Goal: Book appointment/travel/reservation

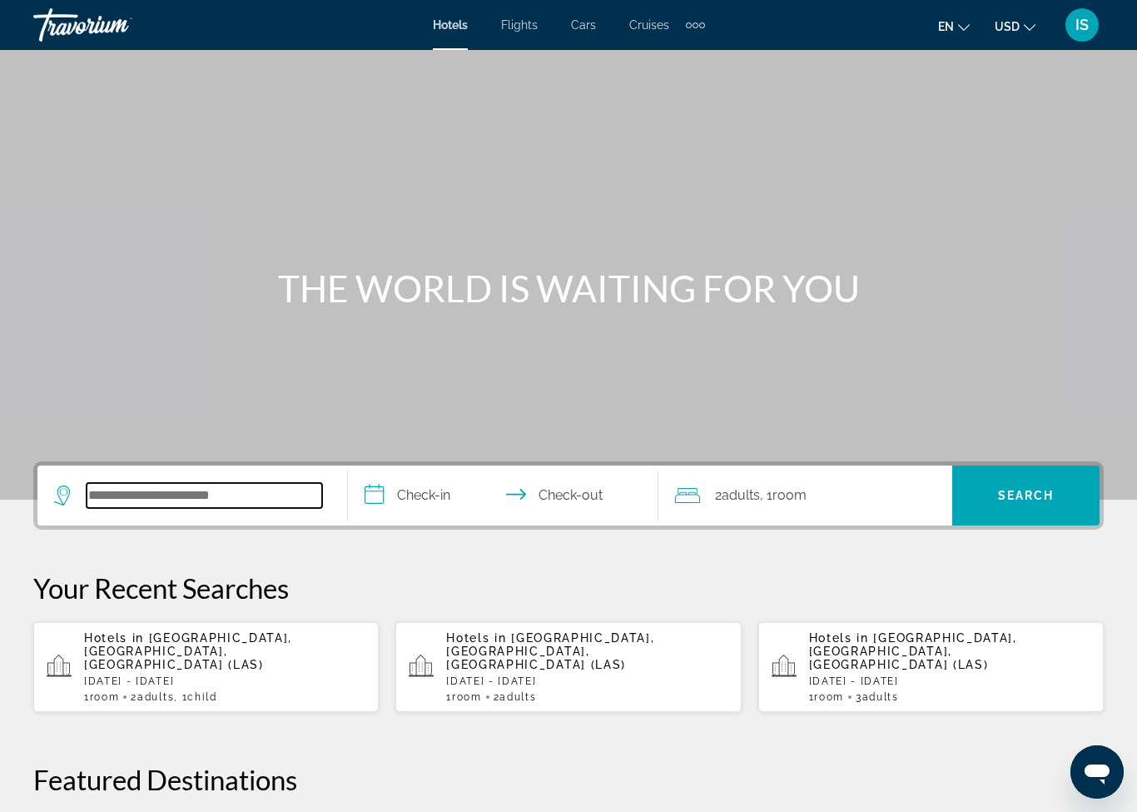
click at [231, 486] on input "Search widget" at bounding box center [205, 495] width 236 height 25
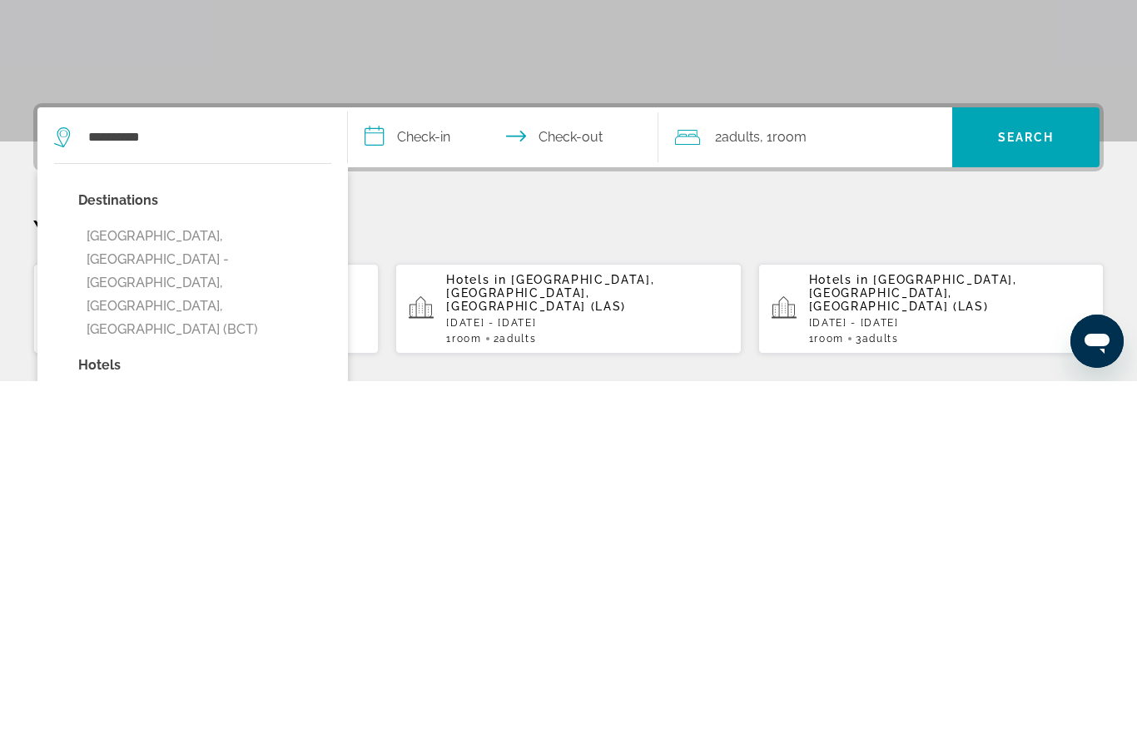
click at [276, 579] on button "Boca Raton, Palm Beach - West Palm Beach, FL, United States (BCT)" at bounding box center [204, 641] width 253 height 125
type input "**********"
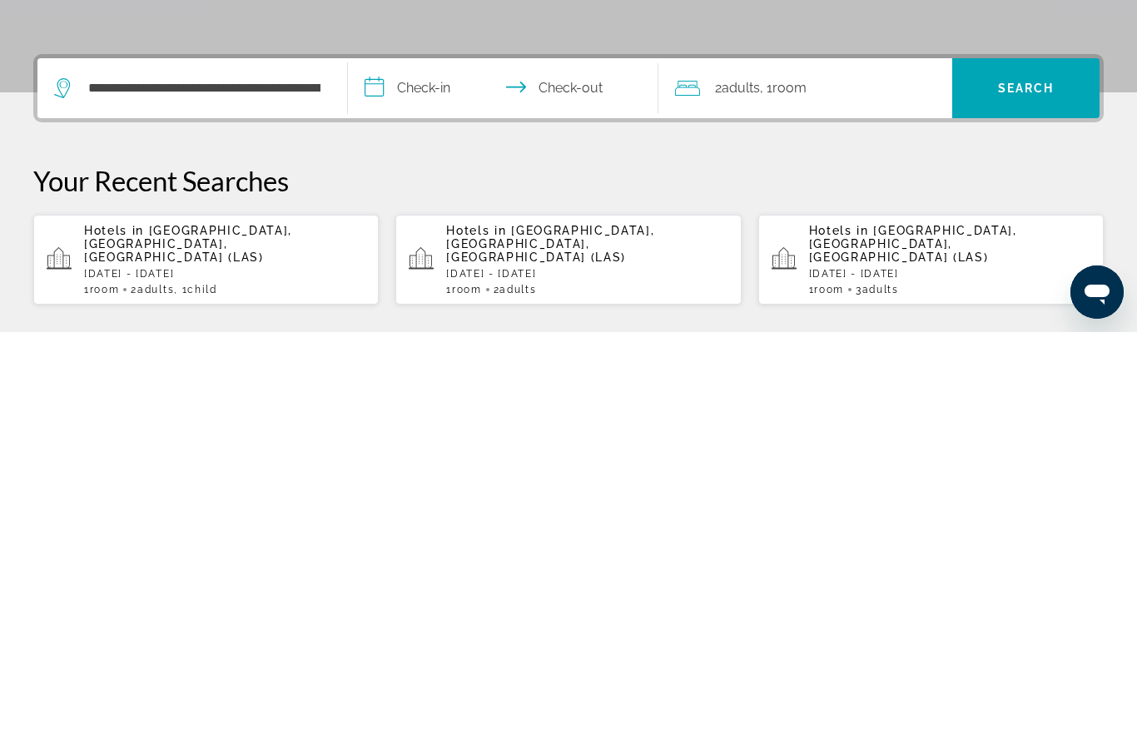
click at [449, 465] on input "**********" at bounding box center [506, 497] width 317 height 65
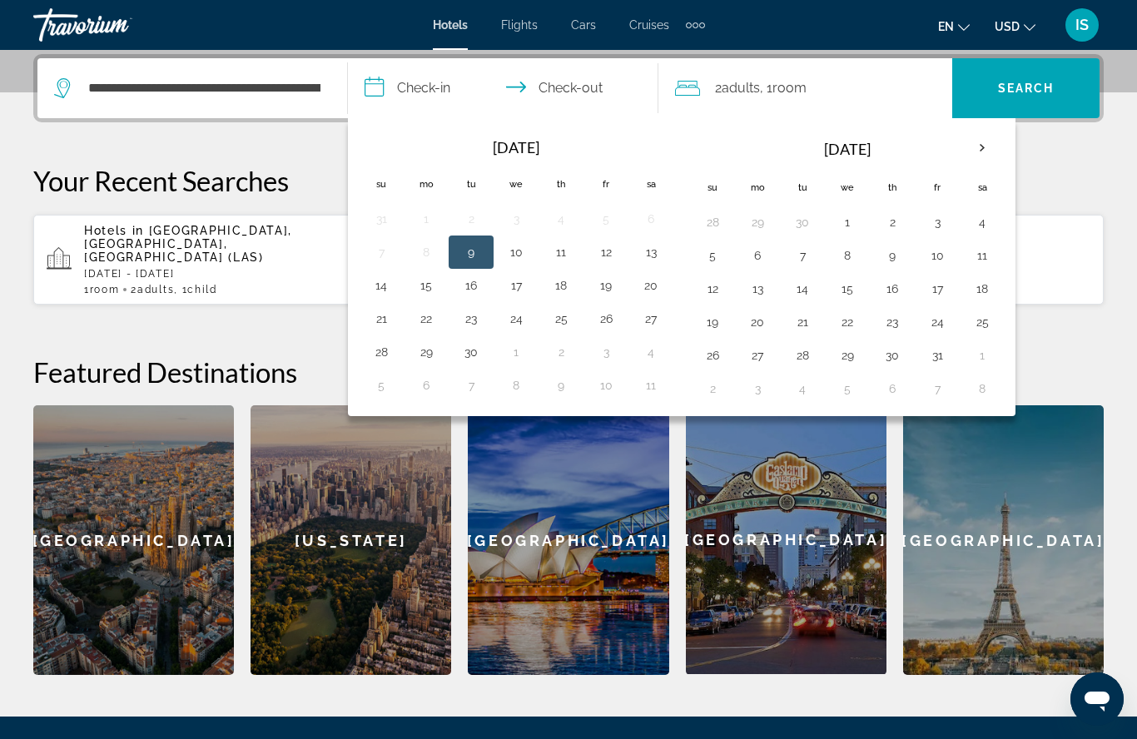
click at [982, 136] on th "Next month" at bounding box center [982, 148] width 45 height 37
click at [933, 319] on button "21" at bounding box center [937, 322] width 27 height 23
click at [992, 356] on button "29" at bounding box center [982, 355] width 27 height 23
type input "**********"
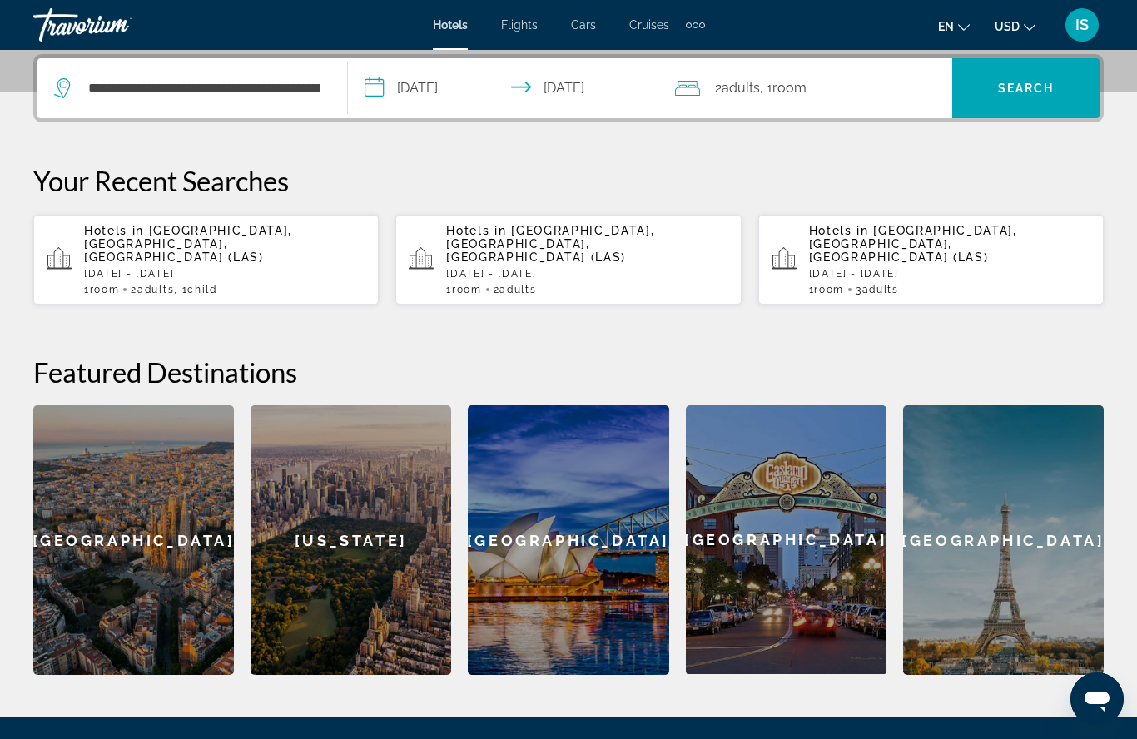
click at [797, 67] on div "2 Adult Adults , 1 Room rooms" at bounding box center [813, 88] width 277 height 60
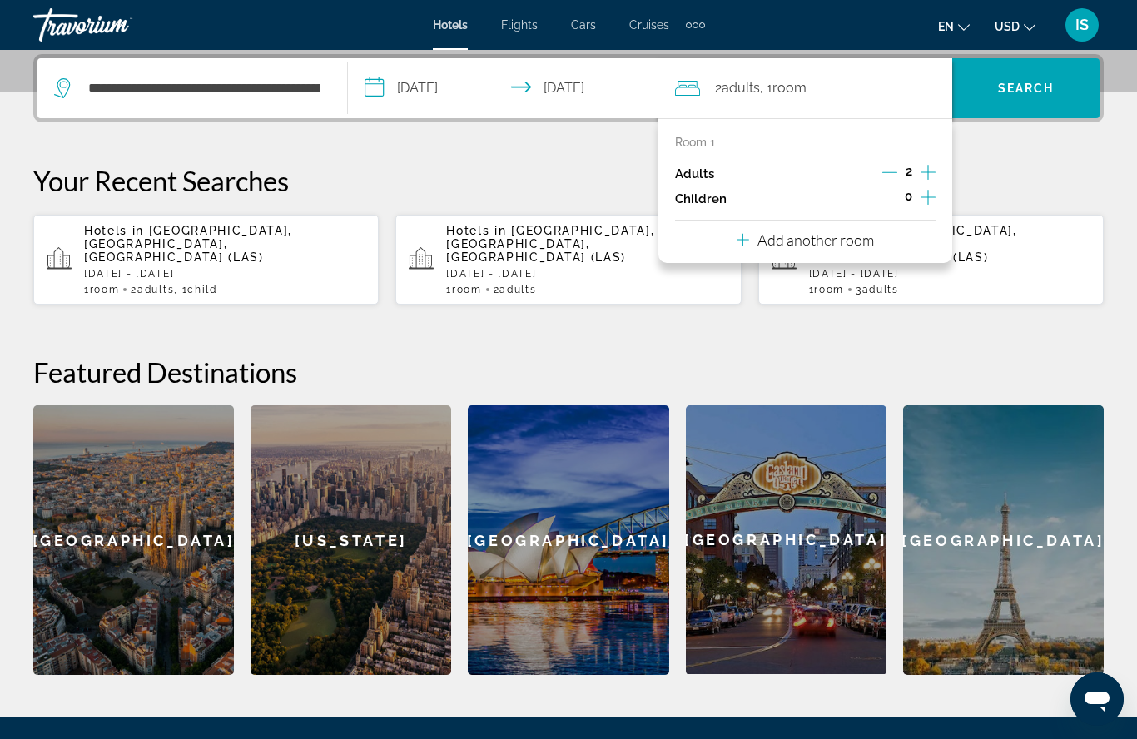
click at [928, 201] on icon "Increment children" at bounding box center [928, 197] width 15 height 15
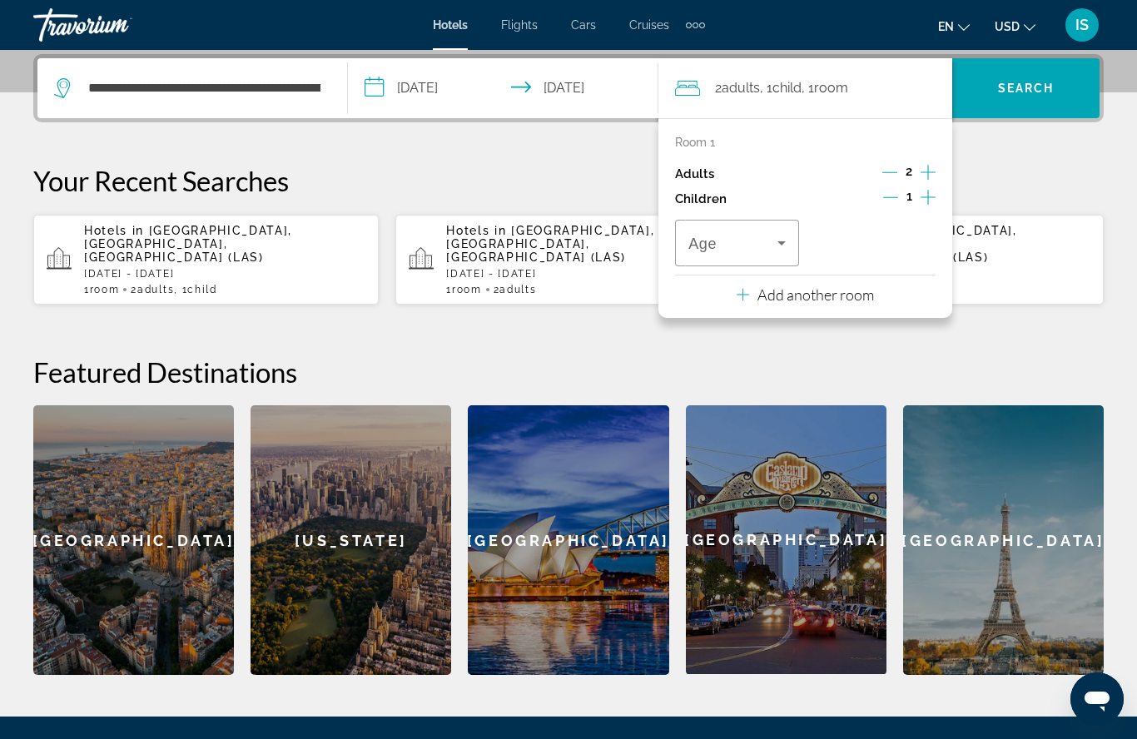
click at [783, 241] on icon "Travelers: 2 adults, 1 child" at bounding box center [782, 243] width 8 height 4
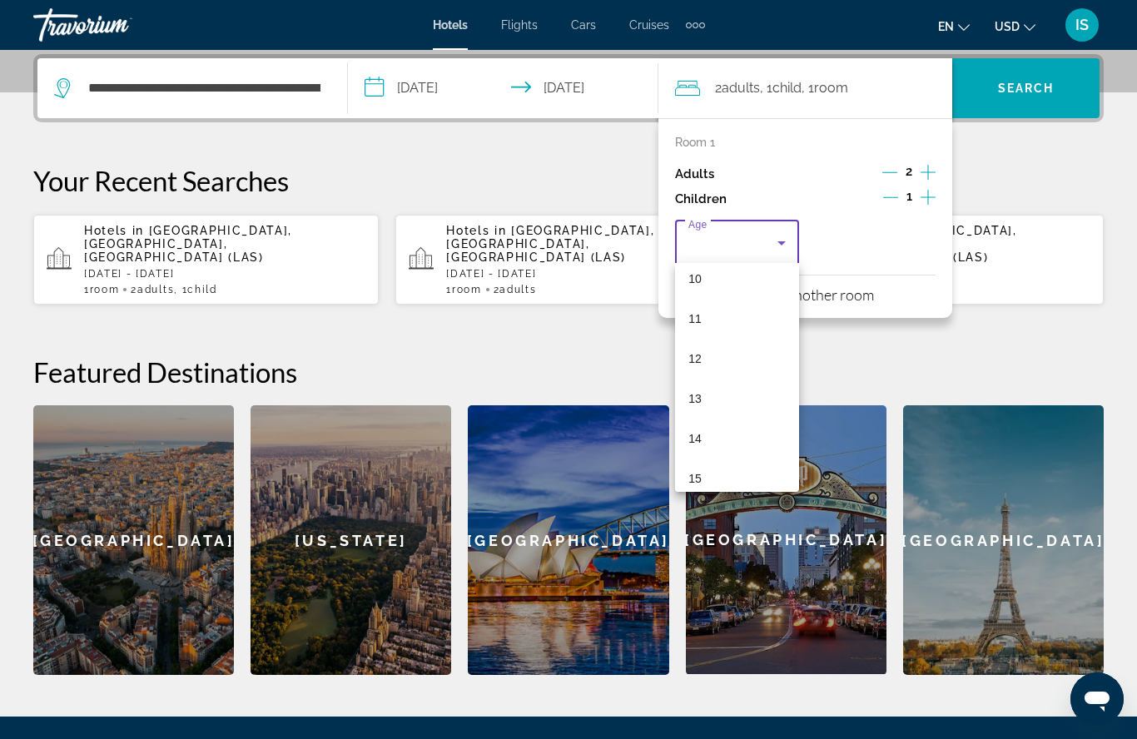
scroll to position [415, 0]
click at [729, 421] on mat-option "14" at bounding box center [737, 435] width 124 height 40
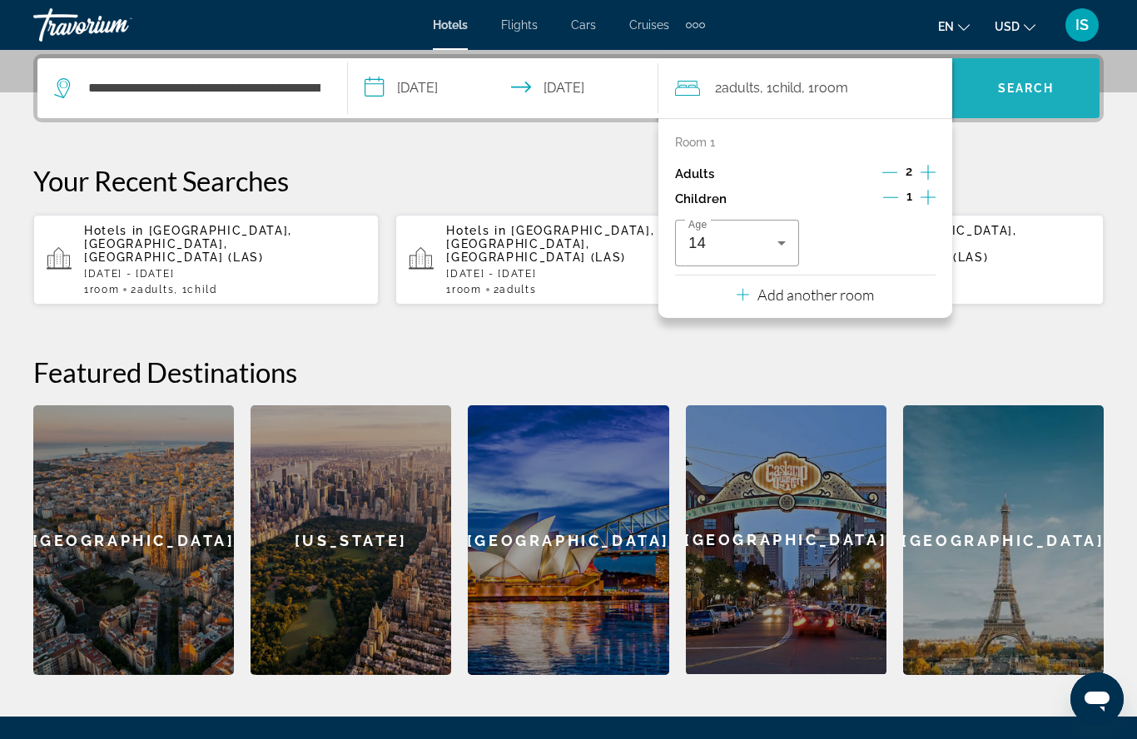
click at [1035, 83] on span "Search" at bounding box center [1026, 88] width 57 height 13
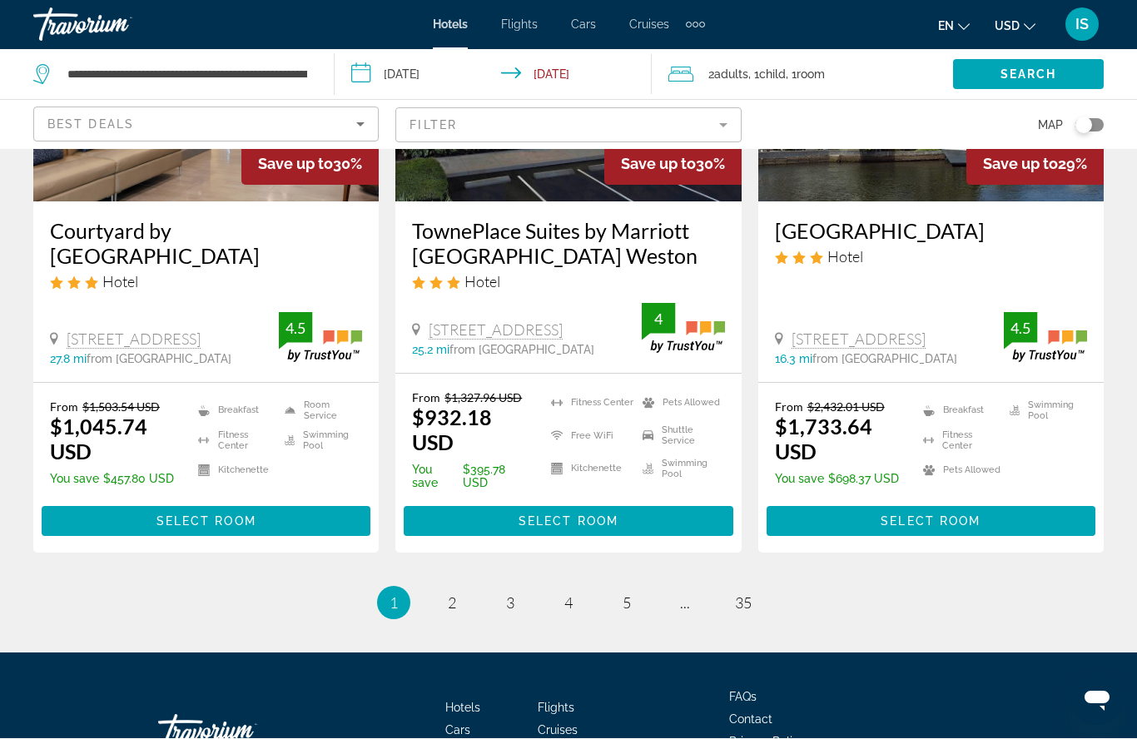
scroll to position [2255, 0]
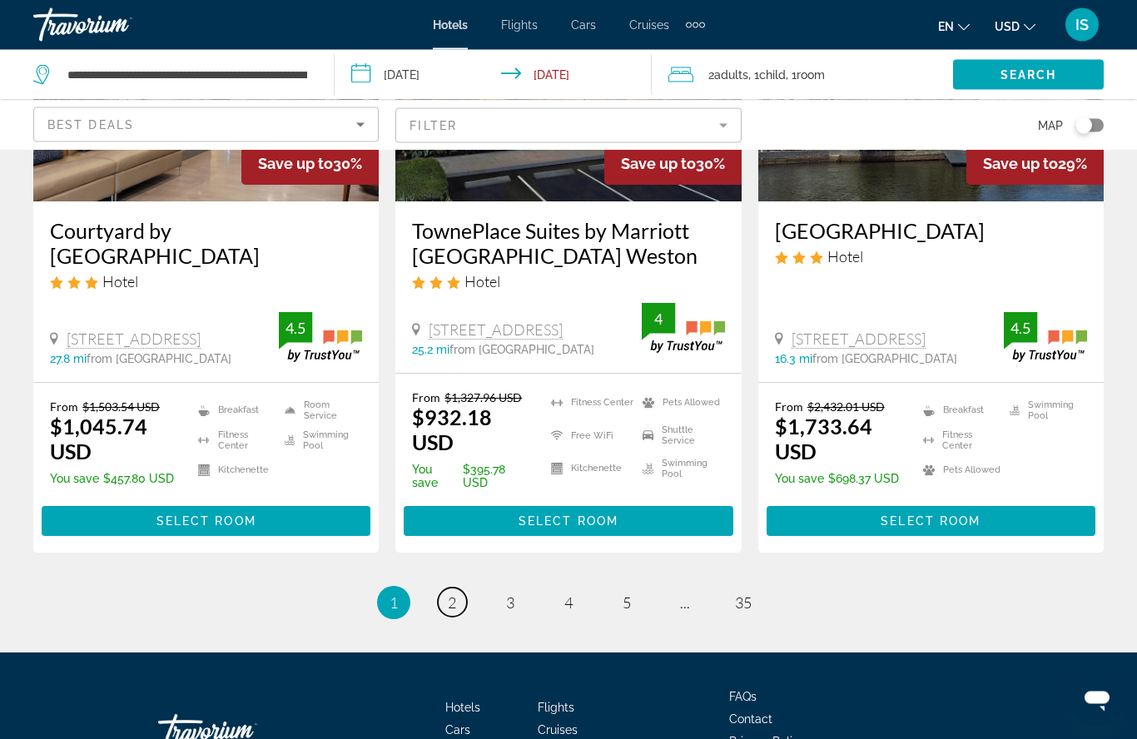
click at [450, 594] on span "2" at bounding box center [452, 603] width 8 height 18
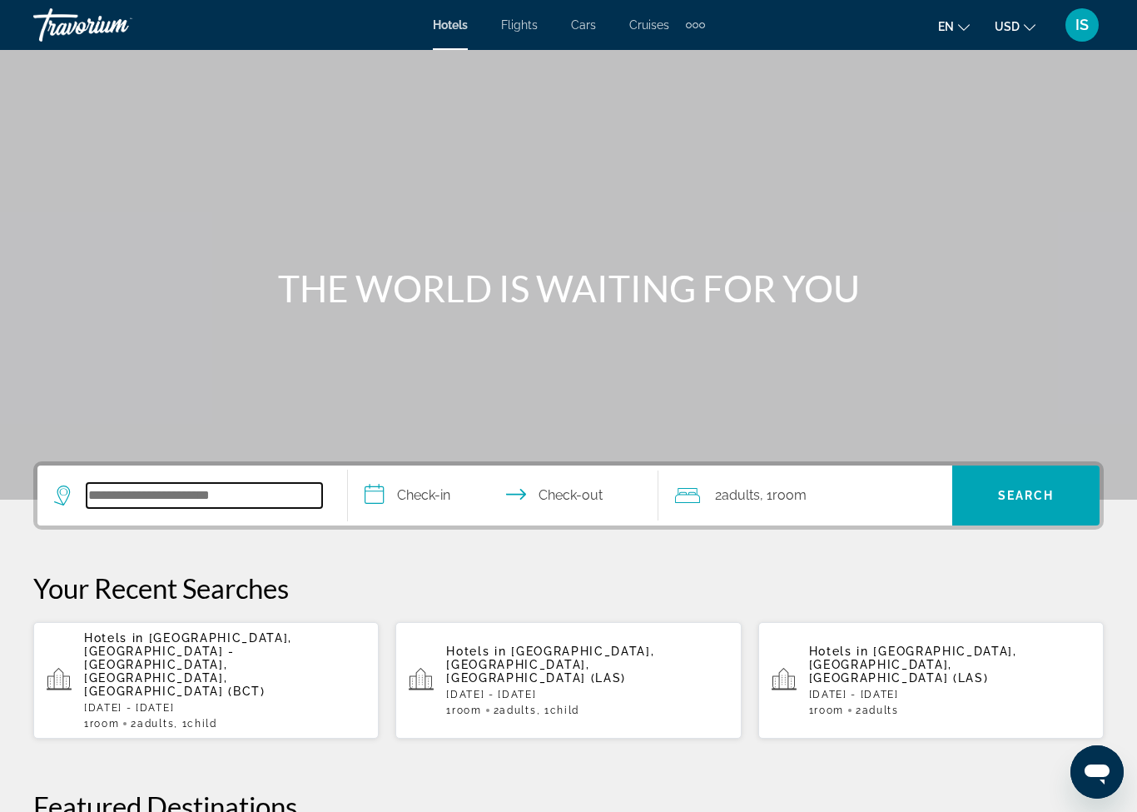
click at [206, 495] on input "Search widget" at bounding box center [205, 495] width 236 height 25
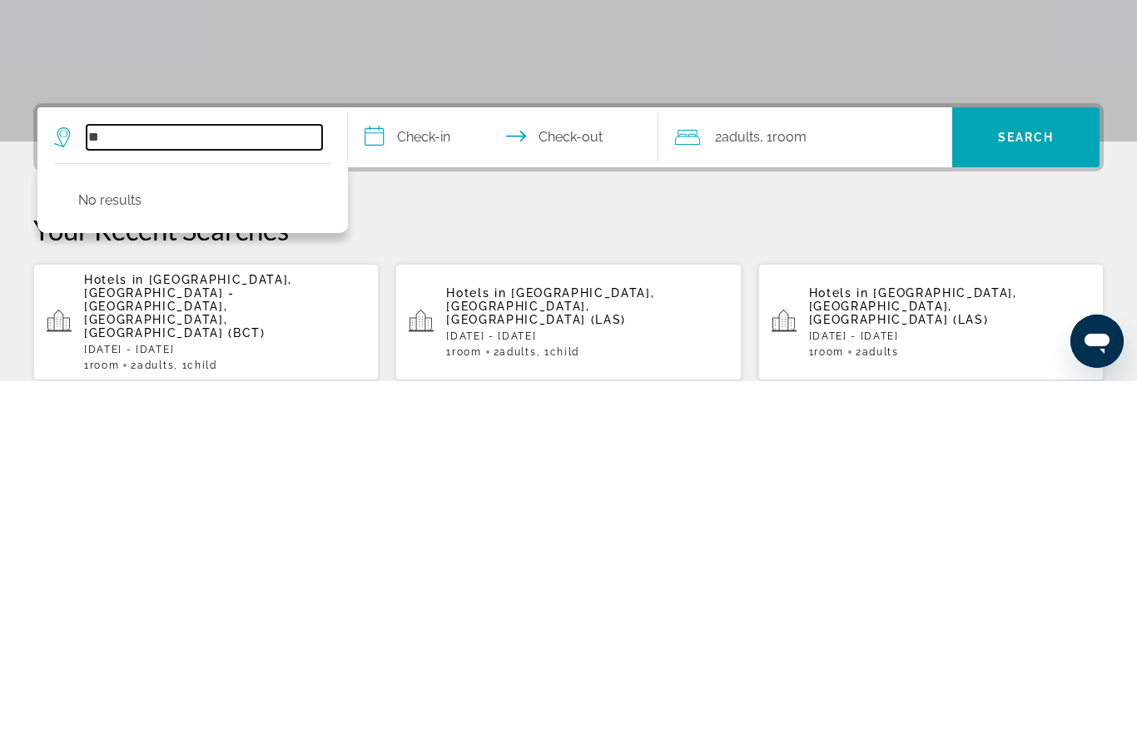
type input "*"
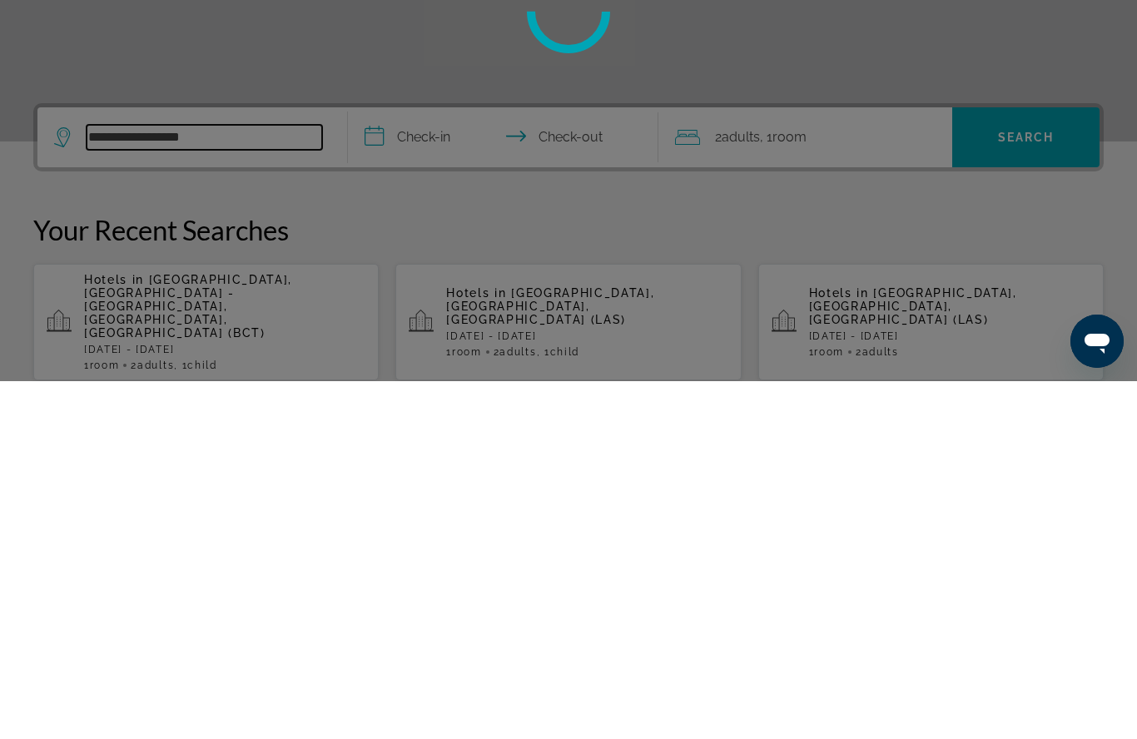
type input "**********"
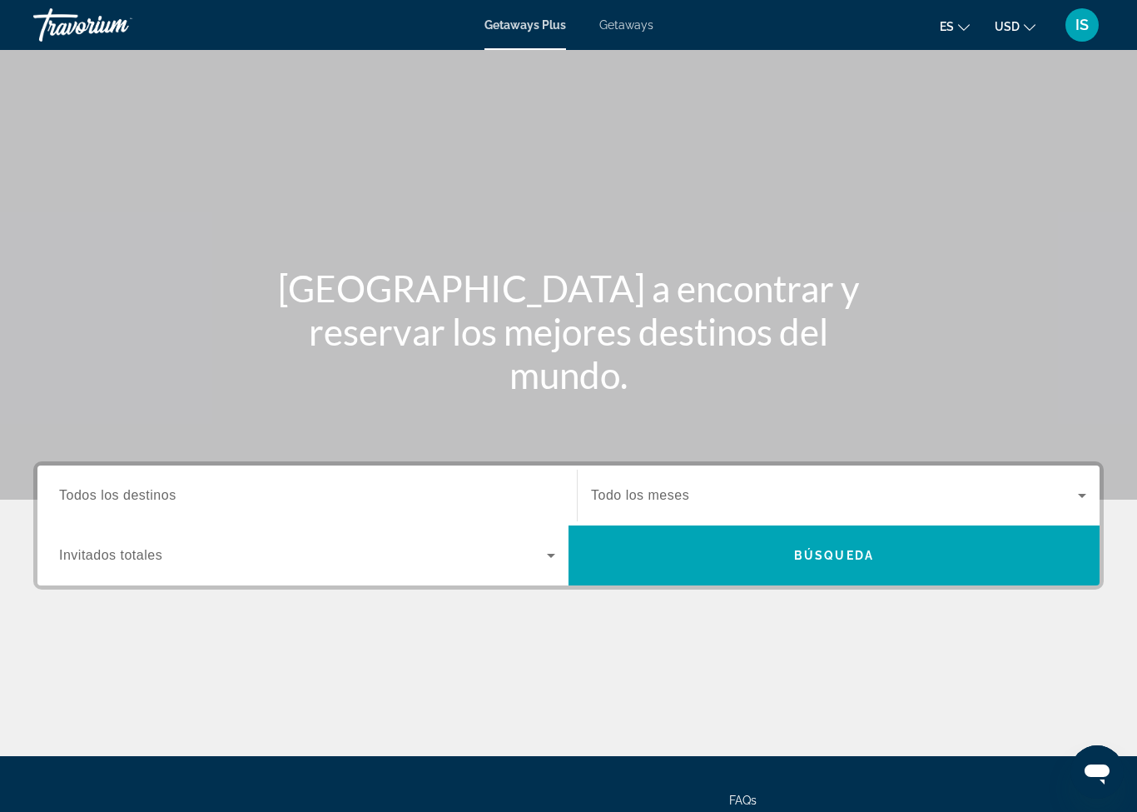
click at [629, 18] on span "Getaways" at bounding box center [626, 24] width 54 height 13
click at [165, 500] on span "Todos los destinos" at bounding box center [117, 495] width 117 height 14
click at [165, 500] on input "Destination Todos los destinos" at bounding box center [307, 496] width 496 height 20
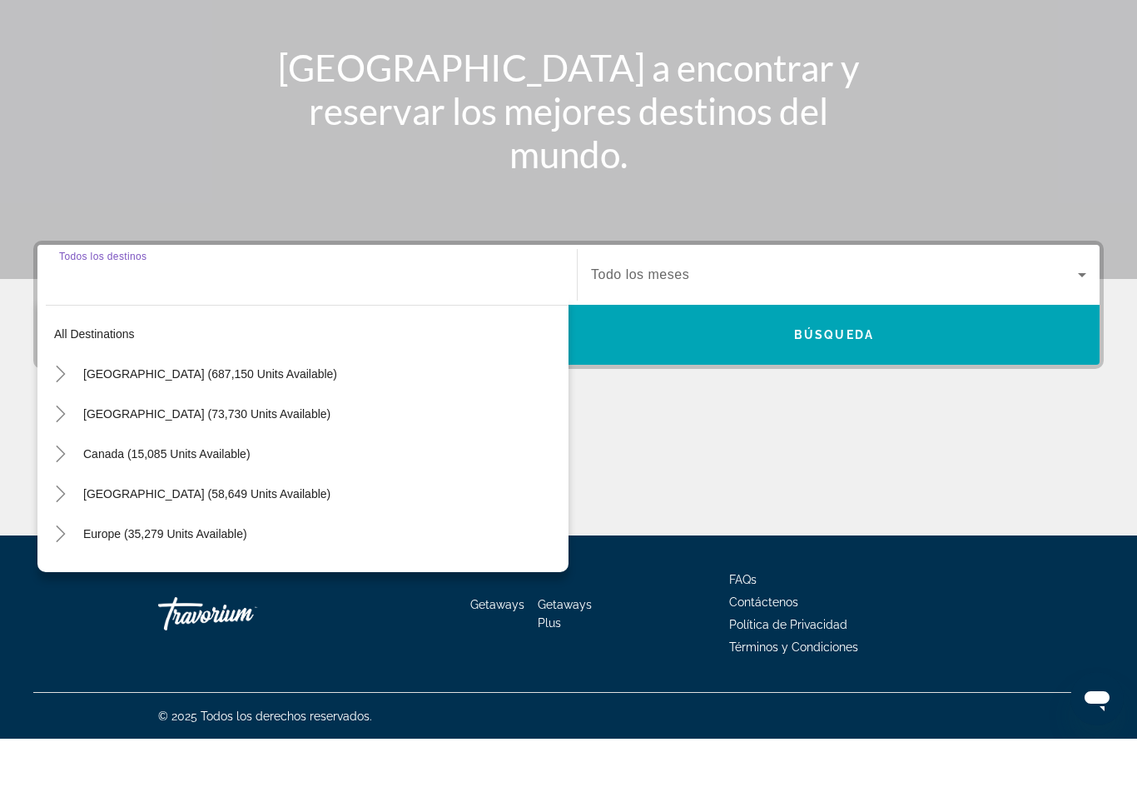
scroll to position [148, 0]
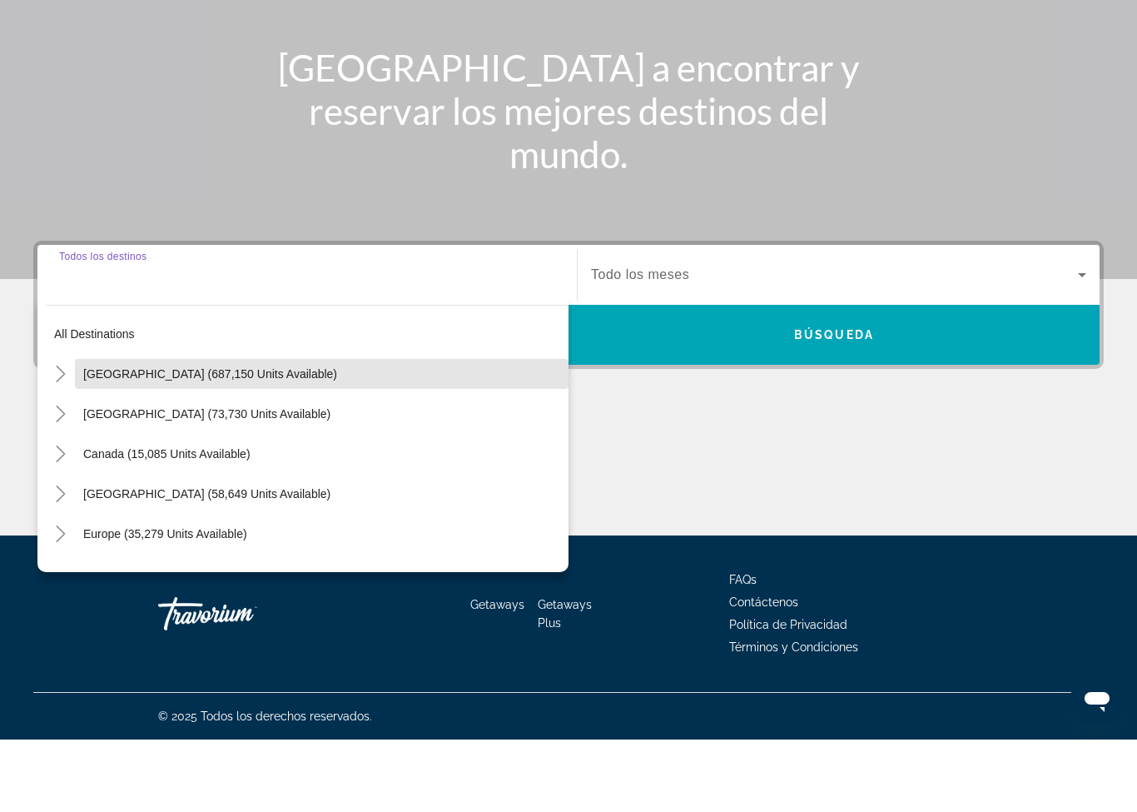
click at [243, 440] on span "[GEOGRAPHIC_DATA] (687,150 units available)" at bounding box center [210, 446] width 254 height 13
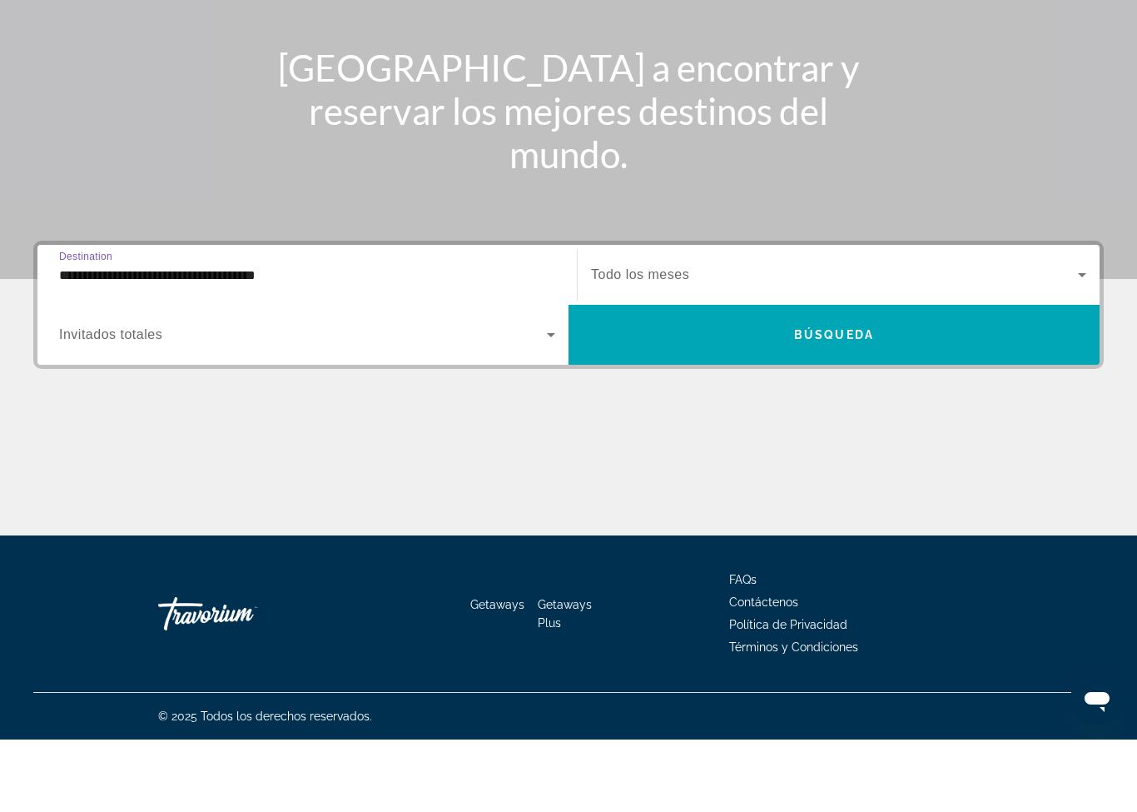
click at [279, 338] on input "**********" at bounding box center [307, 348] width 496 height 20
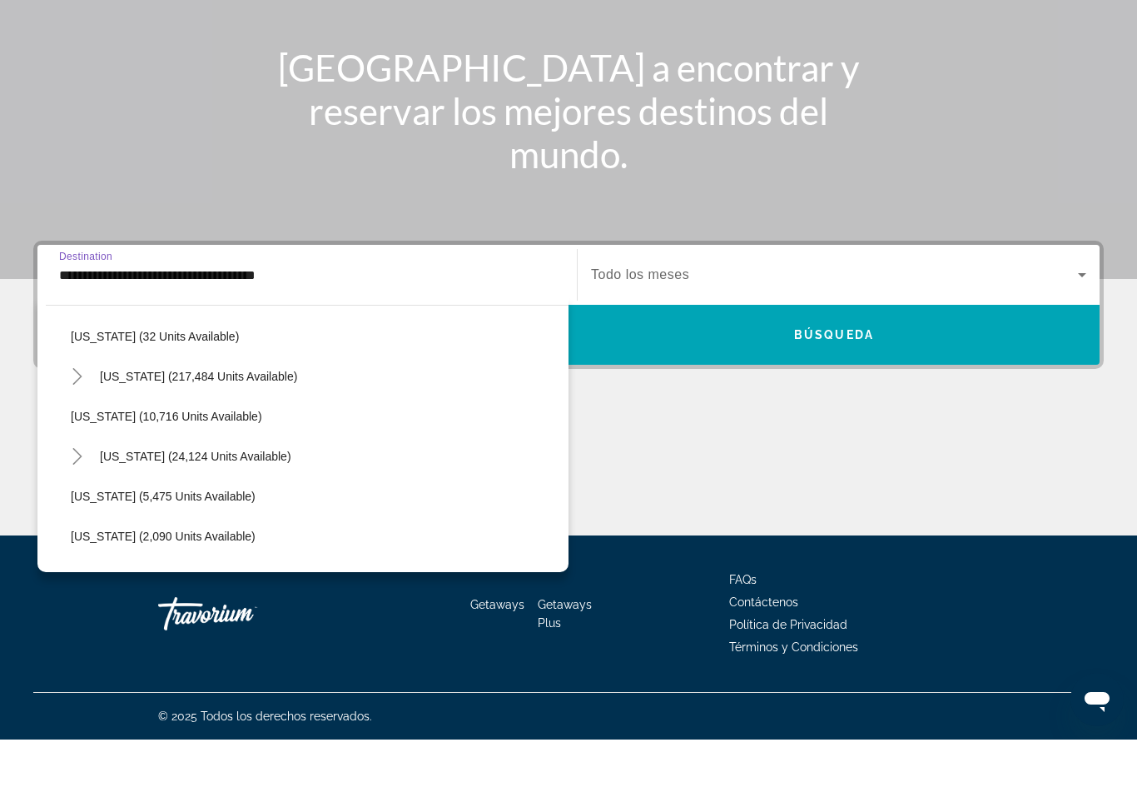
scroll to position [279, 0]
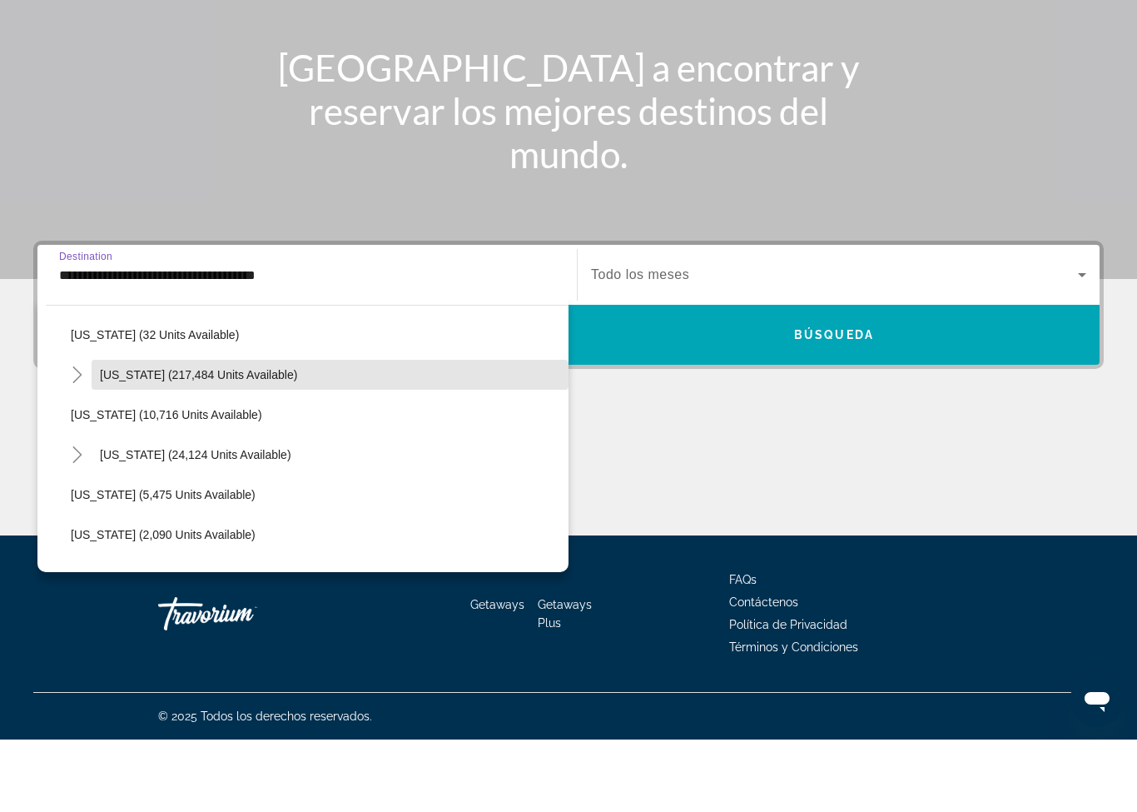
click at [242, 440] on span "[US_STATE] (217,484 units available)" at bounding box center [198, 446] width 197 height 13
type input "**********"
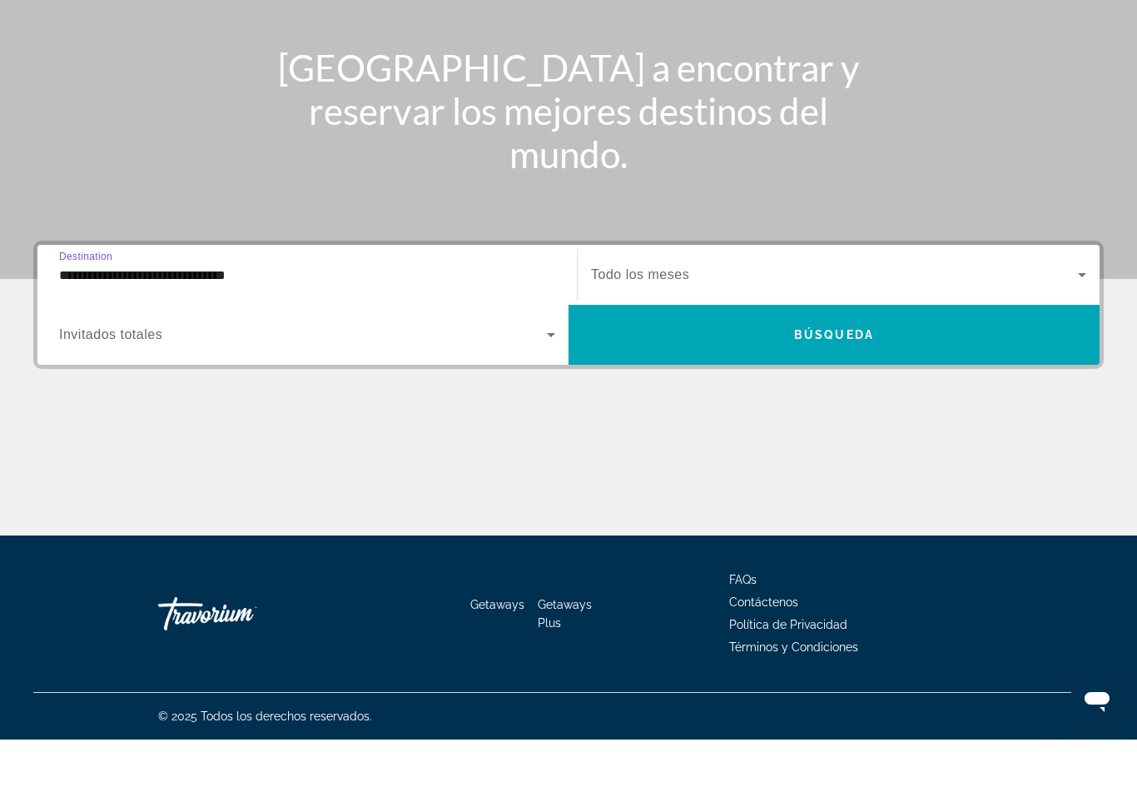
click at [551, 397] on icon "Search widget" at bounding box center [551, 407] width 20 height 20
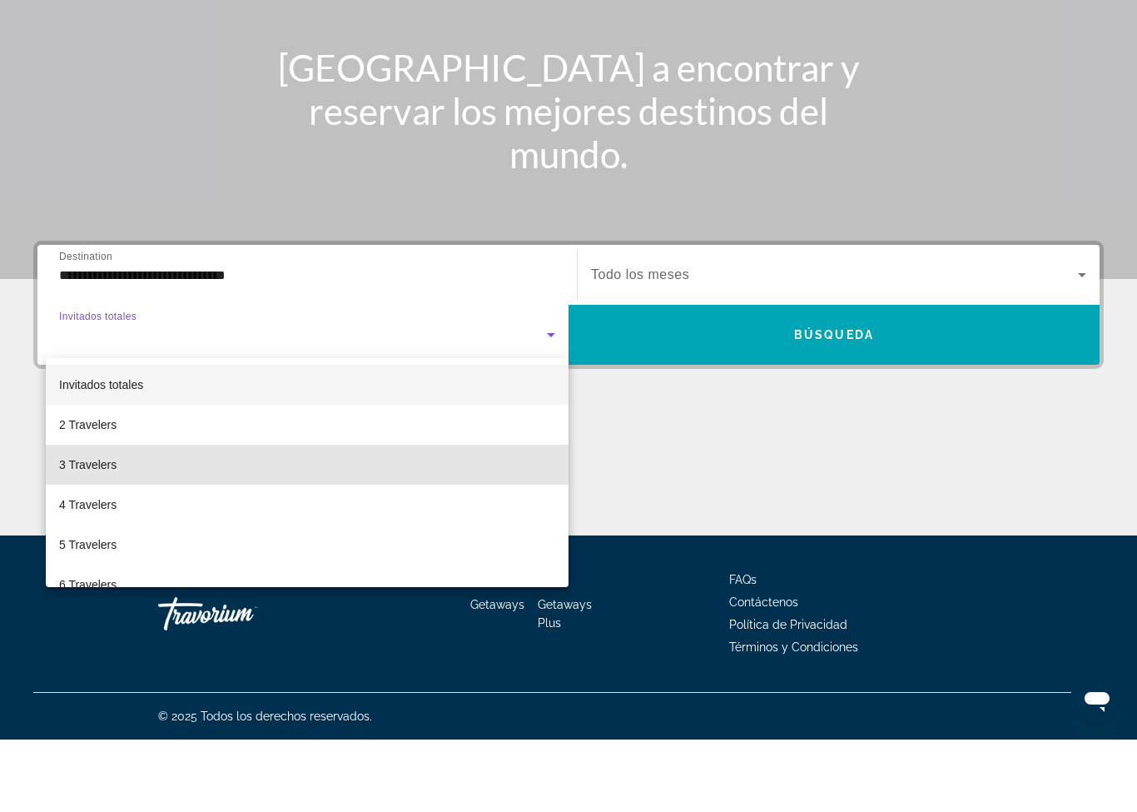
click at [126, 517] on mat-option "3 Travelers" at bounding box center [307, 537] width 523 height 40
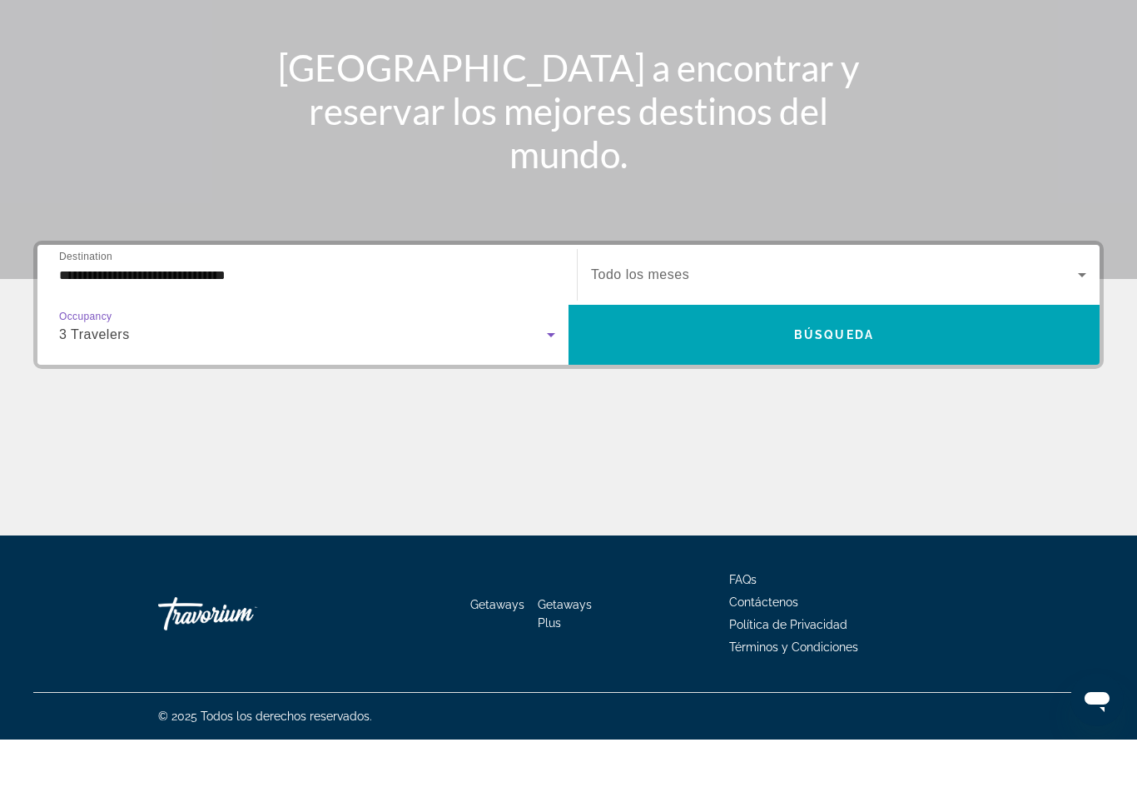
click at [720, 337] on span "Search widget" at bounding box center [834, 347] width 487 height 20
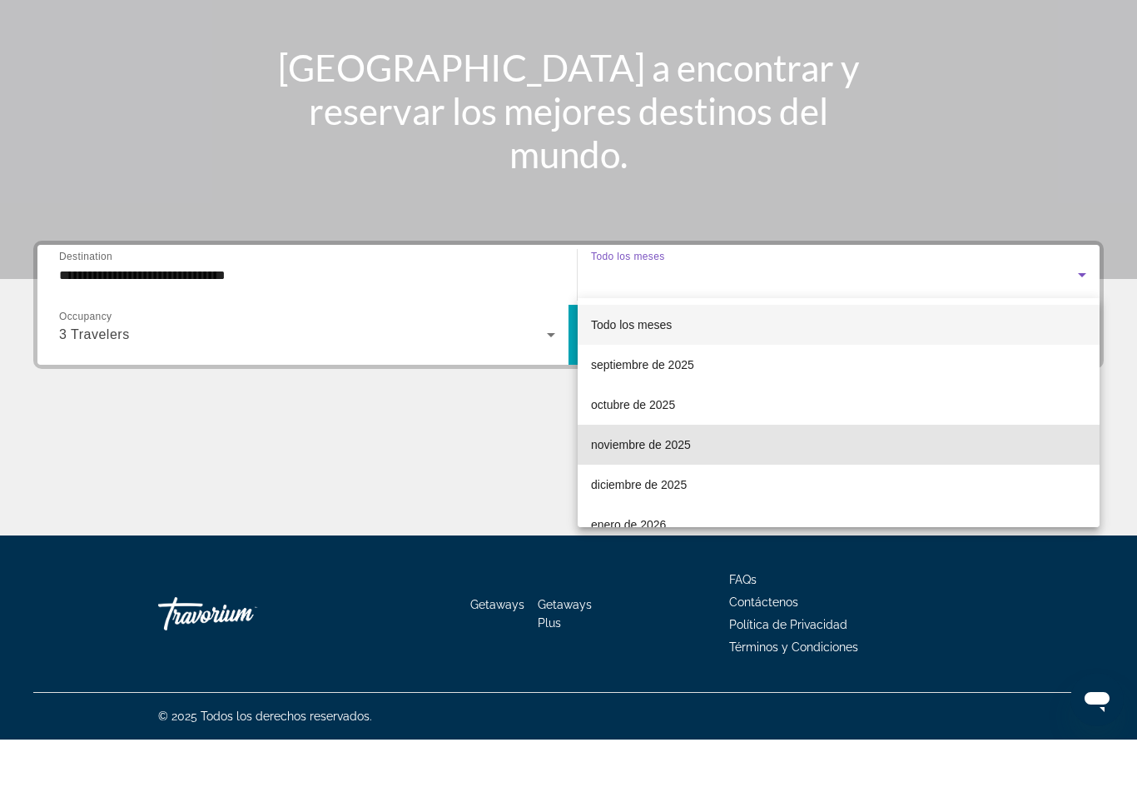
click at [651, 507] on span "noviembre de 2025" at bounding box center [641, 517] width 100 height 20
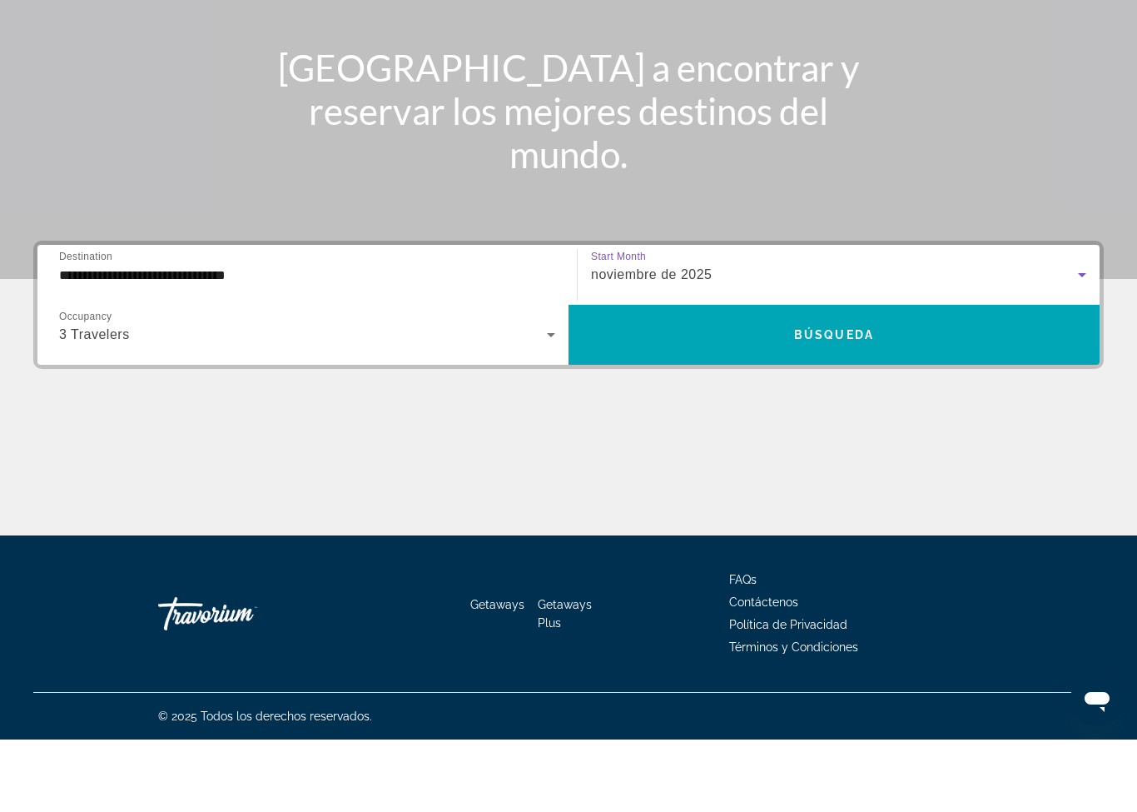
click at [821, 400] on span "Búsqueda" at bounding box center [834, 406] width 80 height 13
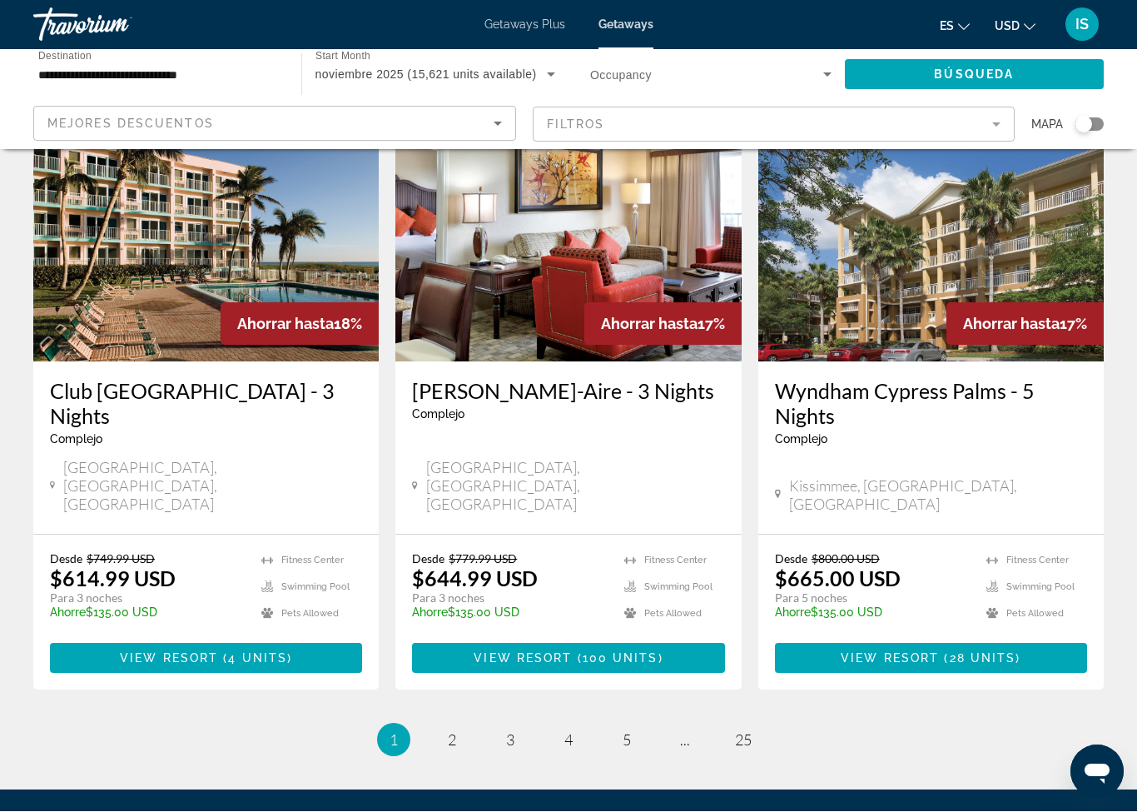
scroll to position [2032, 0]
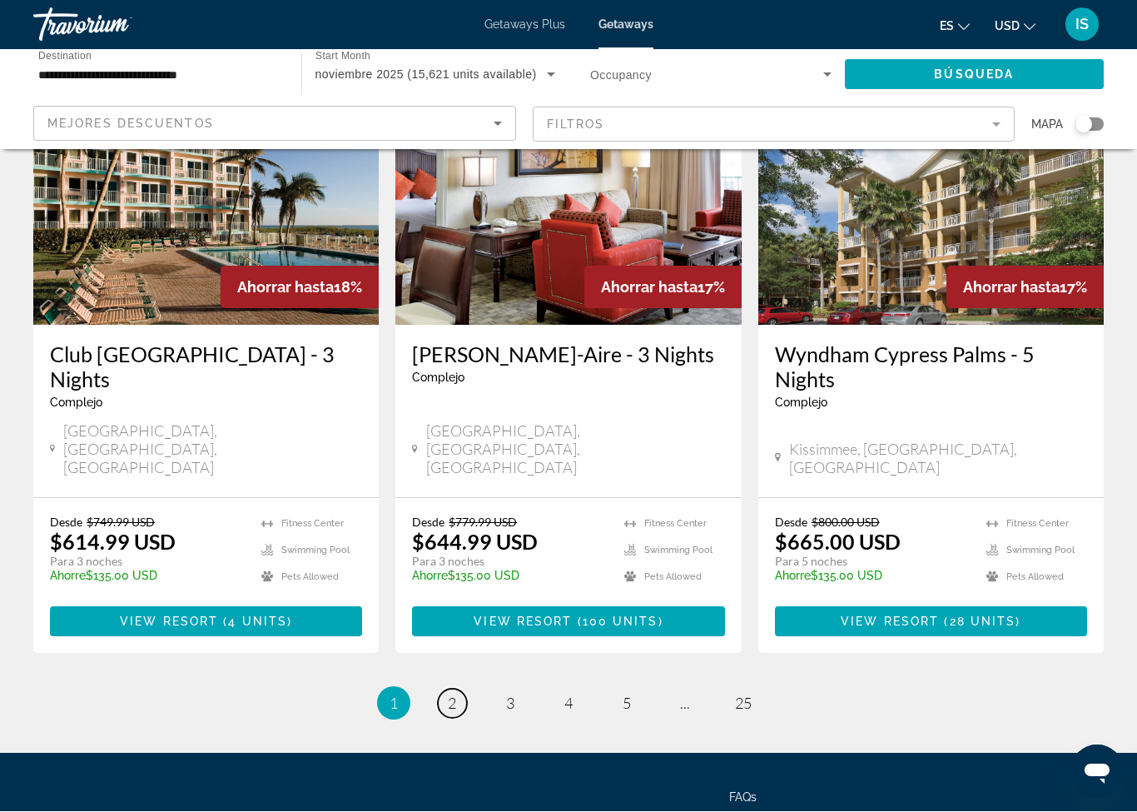
click at [441, 689] on link "page 2" at bounding box center [452, 703] width 29 height 29
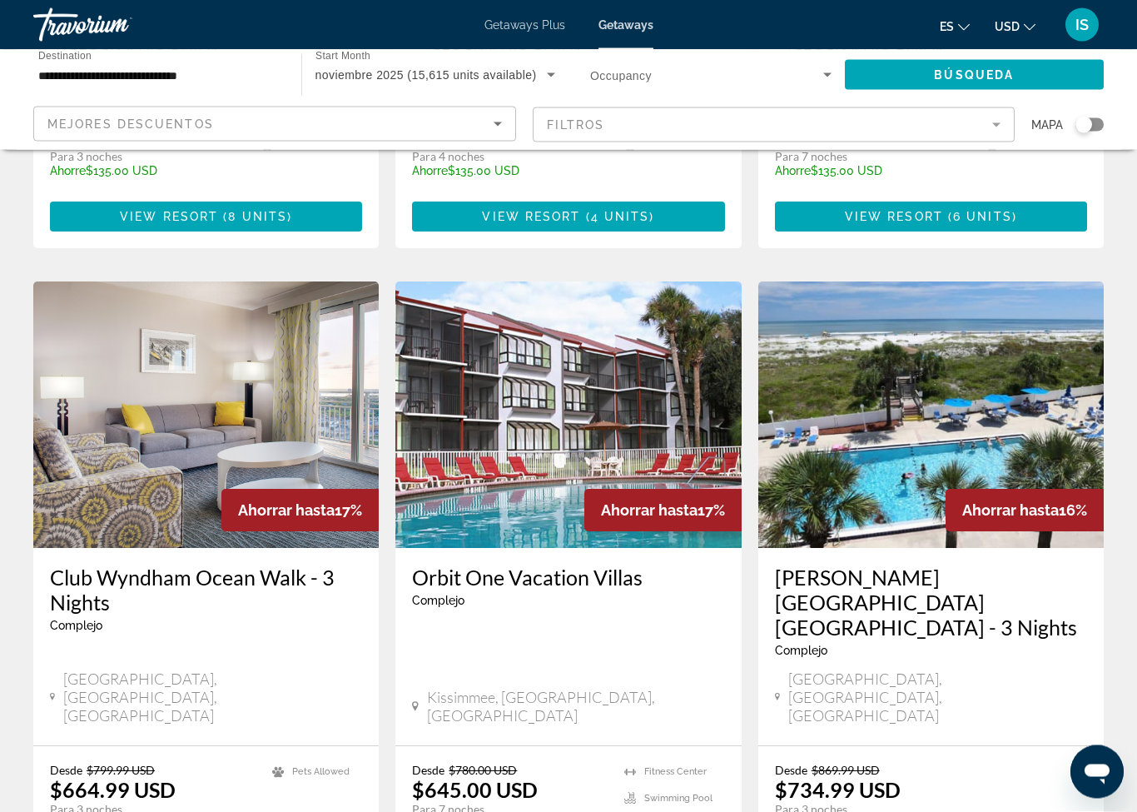
scroll to position [1824, 0]
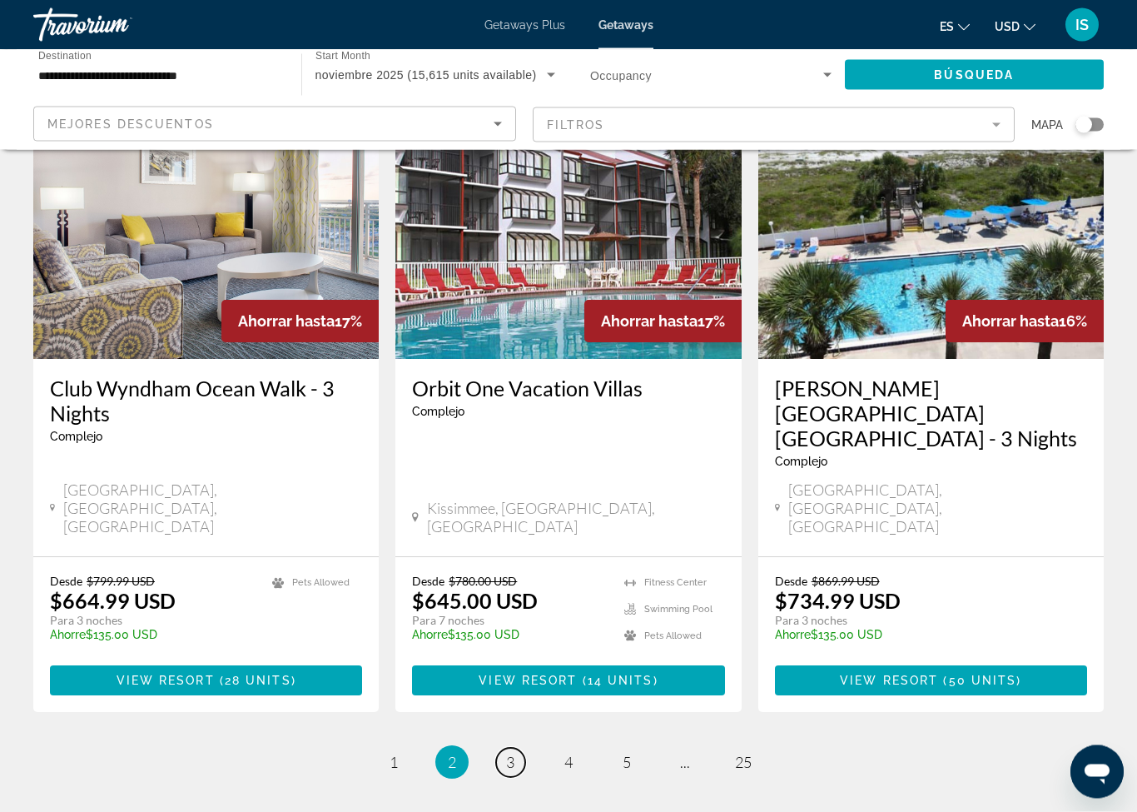
click at [506, 753] on span "3" at bounding box center [510, 762] width 8 height 18
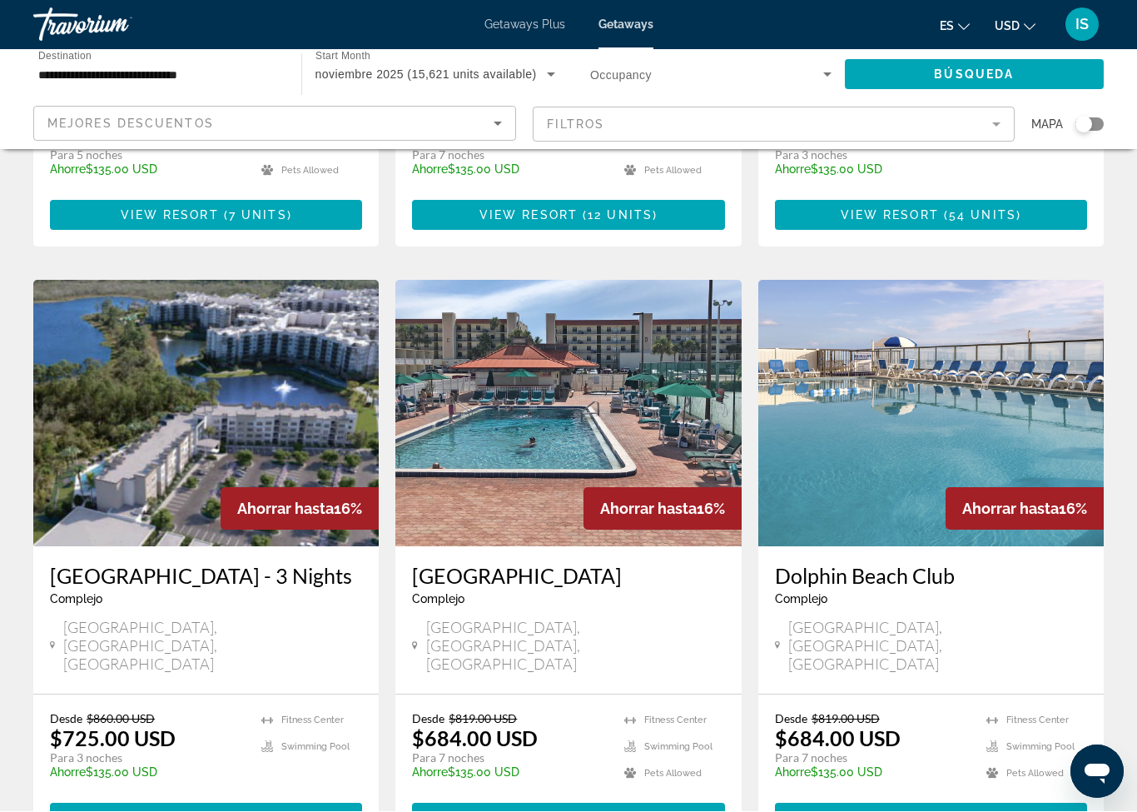
scroll to position [1872, 0]
